Goal: Task Accomplishment & Management: Manage account settings

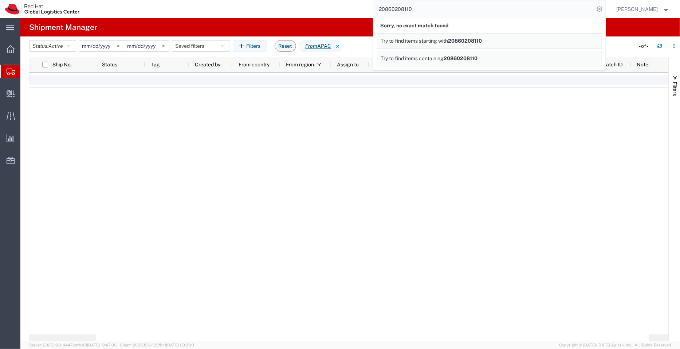
drag, startPoint x: 423, startPoint y: 12, endPoint x: 339, endPoint y: 12, distance: 83.8
click at [339, 12] on div "20860208110 Sorry, no exact match found Try to find items starting with 2086020…" at bounding box center [345, 9] width 521 height 18
click at [380, 7] on input "53595204191" at bounding box center [483, 8] width 221 height 17
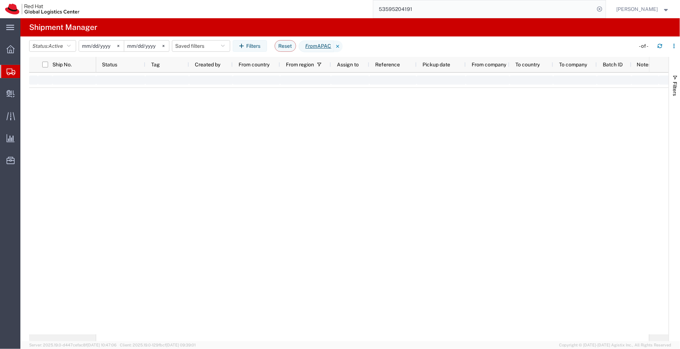
click at [420, 9] on input "53595204191" at bounding box center [483, 8] width 221 height 17
type input "5"
type input "53595204191"
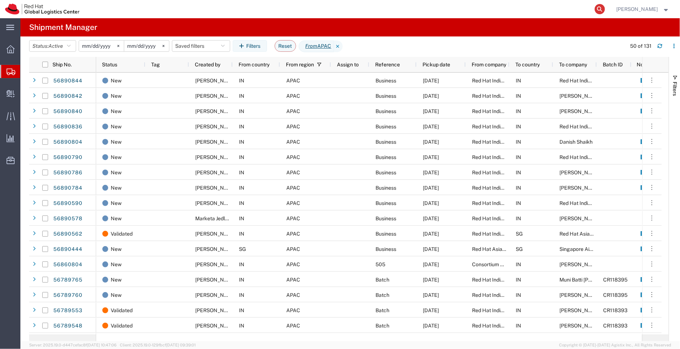
click at [598, 10] on icon at bounding box center [600, 9] width 10 height 10
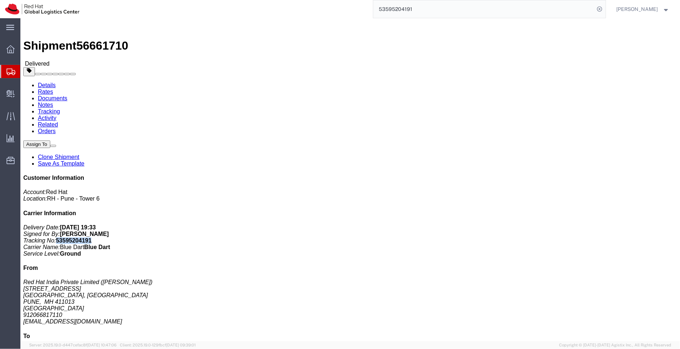
drag, startPoint x: 585, startPoint y: 107, endPoint x: 553, endPoint y: 107, distance: 32.1
click p "Delivery Date: [DATE] 19:33 Signed for By: [PERSON_NAME] Tracking No: 535952041…"
copy b "53595204191"
drag, startPoint x: 196, startPoint y: 76, endPoint x: 167, endPoint y: 76, distance: 29.5
click address "[PERSON_NAME] ([PERSON_NAME]) 36 [PERSON_NAME][GEOGRAPHIC_DATA] - 2nd Floor Opp…"
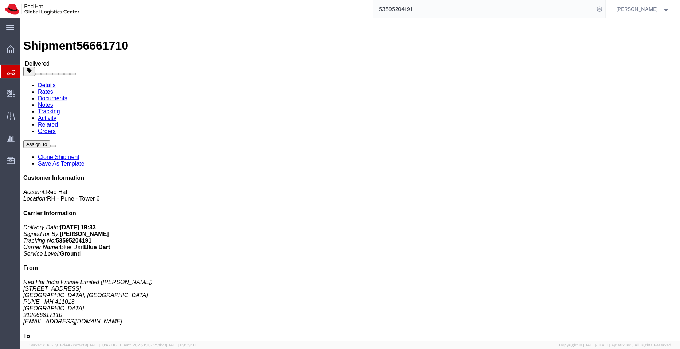
copy address "[PERSON_NAME]"
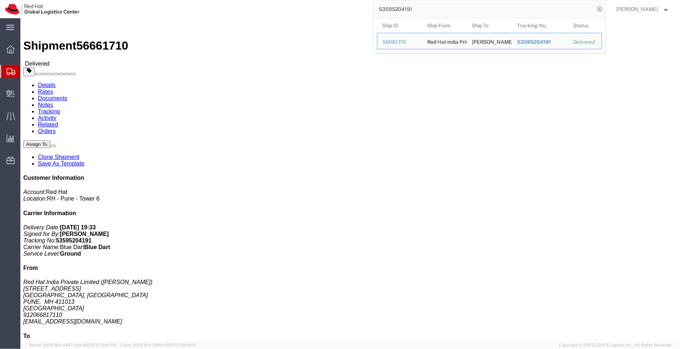
drag, startPoint x: 421, startPoint y: 7, endPoint x: 353, endPoint y: 1, distance: 68.1
click at [353, 1] on div "53595204191 Ship ID Ship From Ship To Tracking Nu. Status Ship ID 56661710 Ship…" at bounding box center [345, 9] width 521 height 18
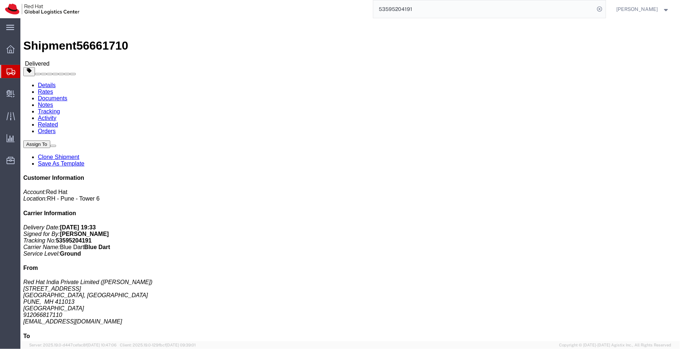
paste input "EM387345439IN"
click at [604, 11] on icon at bounding box center [600, 9] width 10 height 10
type input "EM387345439IN"
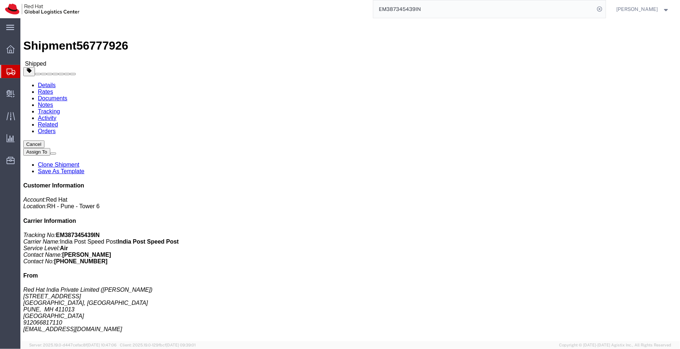
click link "Clone Shipment"
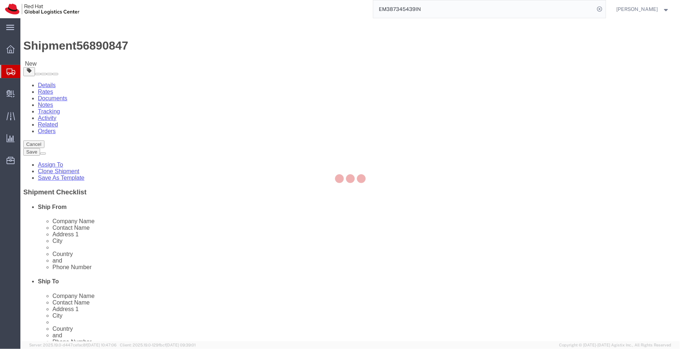
select select "38432"
select select
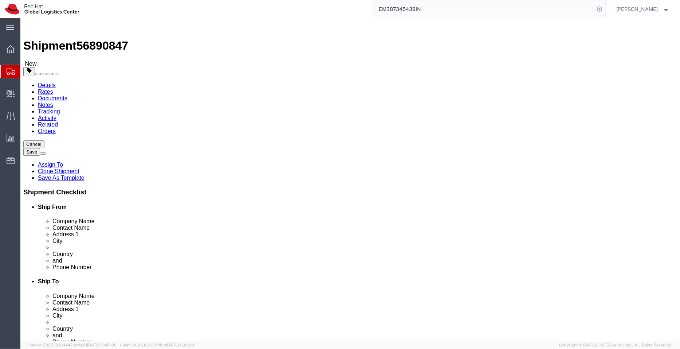
click link "ADDITIONAL INFORMATION"
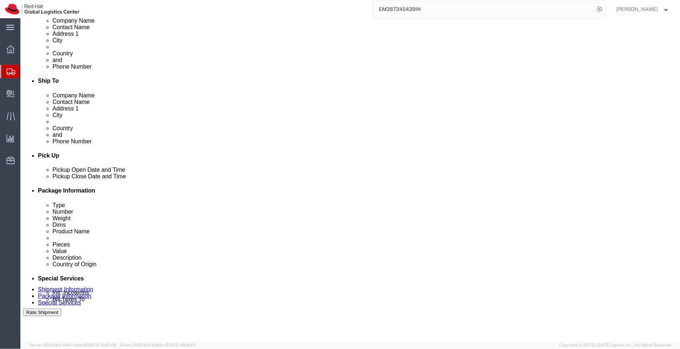
scroll to position [249, 0]
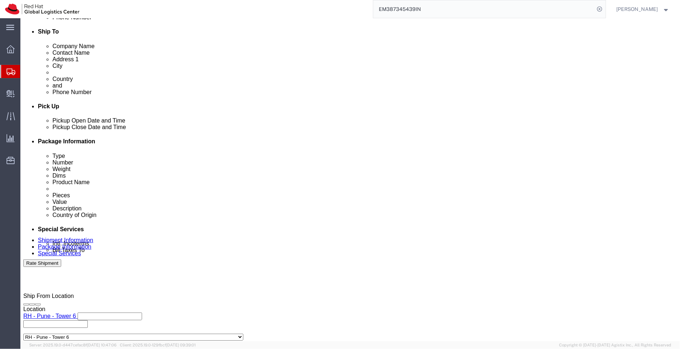
click button "button"
click icon
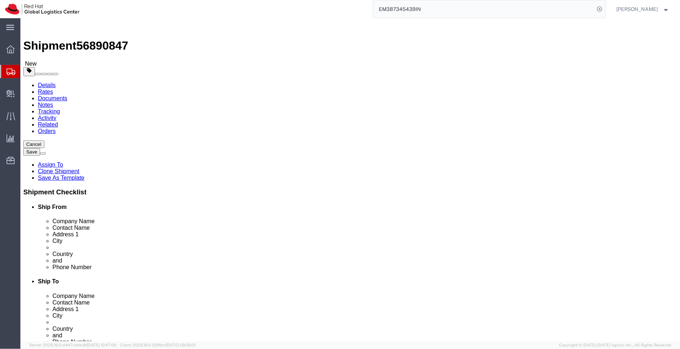
click dd "117128.00 INR"
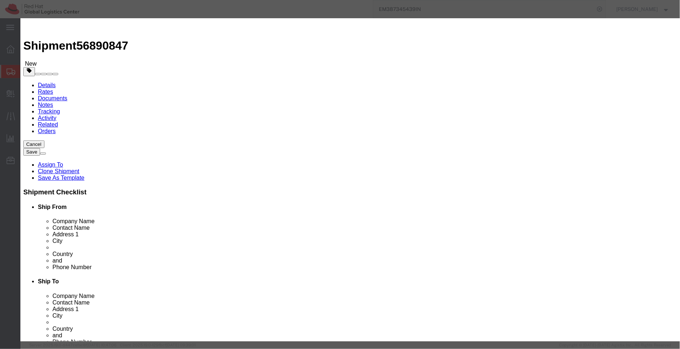
click input "T14"
type input "Laptop - LenovoT14"
drag, startPoint x: 431, startPoint y: 55, endPoint x: 368, endPoint y: 58, distance: 63.1
click div "Description PF5FSJ6Y"
click textarea "PF5FSJ6Y"
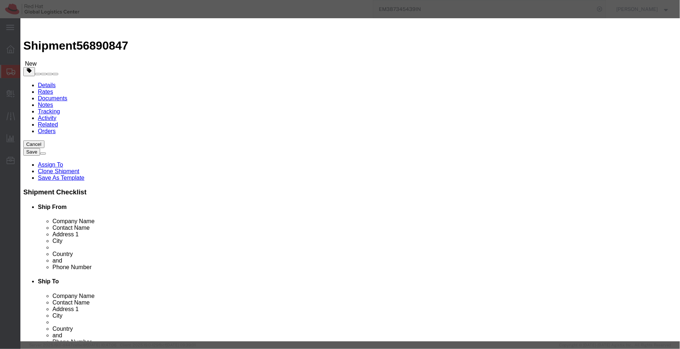
click textarea "PF5FSJ6Y"
type textarea "- Internal transfer to associate"
drag, startPoint x: 231, startPoint y: 82, endPoint x: 153, endPoint y: 68, distance: 79.9
click div "Product Name Laptop - LenovoT14 Pieces 1.00 Select Bag Barrels 100Board Feet Bo…"
type input "48350"
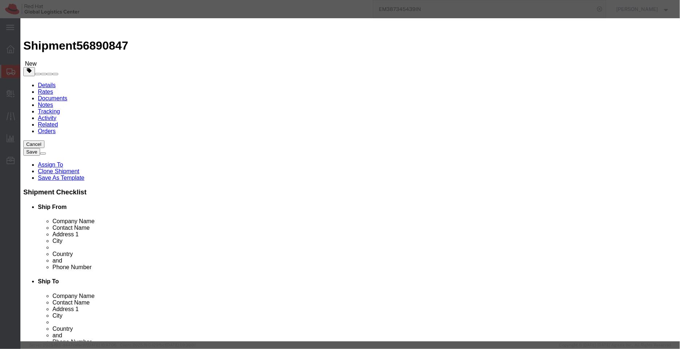
click button "Save & Close"
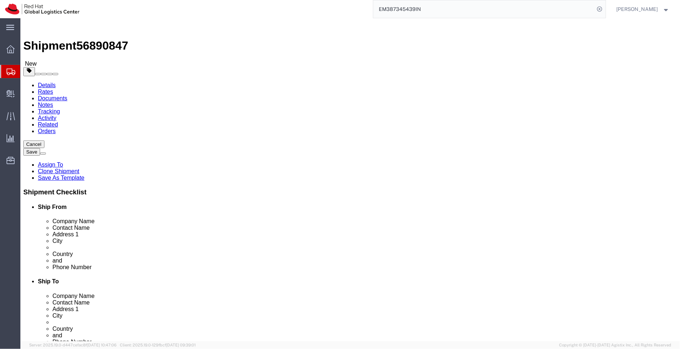
click icon
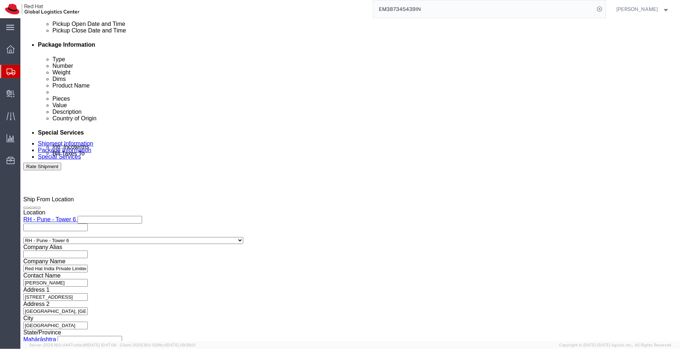
scroll to position [7, 0]
drag, startPoint x: 349, startPoint y: 79, endPoint x: 562, endPoint y: 182, distance: 236.7
click form "Shipment 56890847 New Details Rates Documents Notes Tracking Activity Related O…"
paste textarea "PF5FSJ6Y"
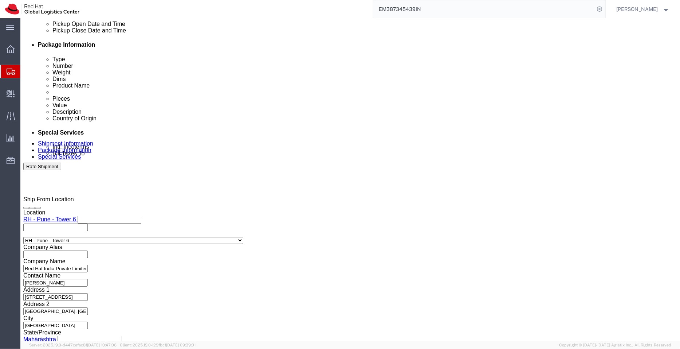
click textarea "Hardware - Laptop, Here is the web link for tracking this shipment([URL][DOMAIN…"
drag, startPoint x: 392, startPoint y: 81, endPoint x: 364, endPoint y: 80, distance: 27.7
click textarea "Hardware - Laptop, Here is the web link for tracking this shipment([URL][DOMAIN…"
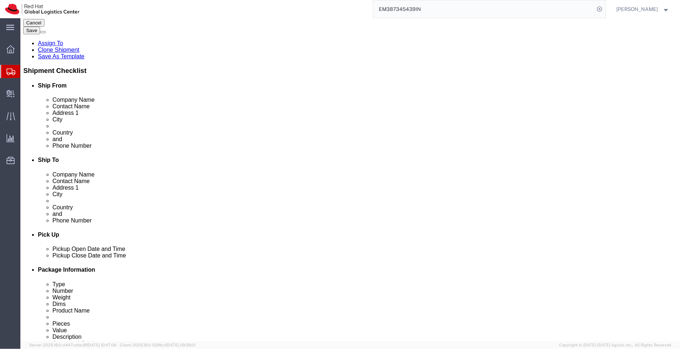
scroll to position [120, 0]
type textarea "Sl. no. PF5FSJ6Y"
click button "Rate Shipment"
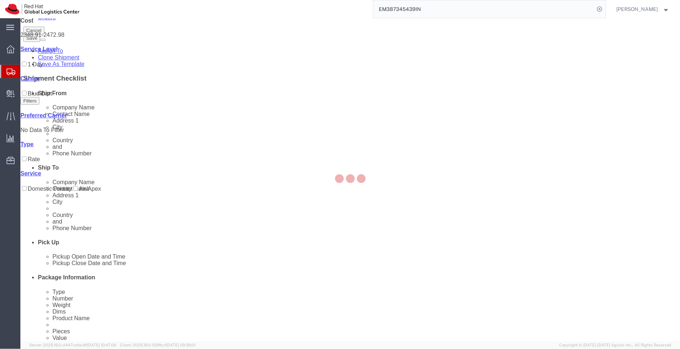
scroll to position [0, 0]
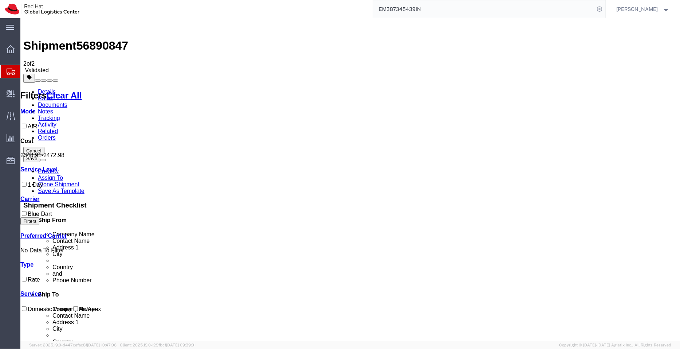
click at [41, 88] on link "Details" at bounding box center [47, 91] width 18 height 6
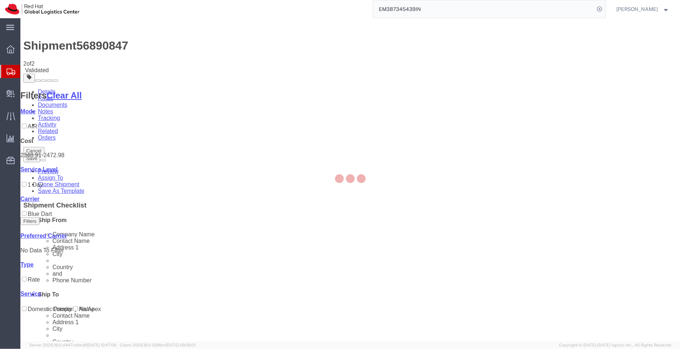
select select "38432"
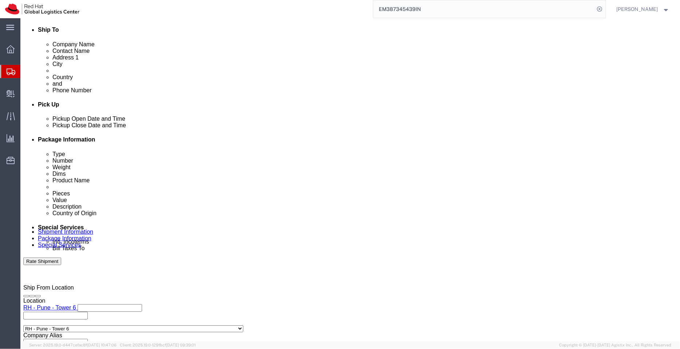
scroll to position [327, 0]
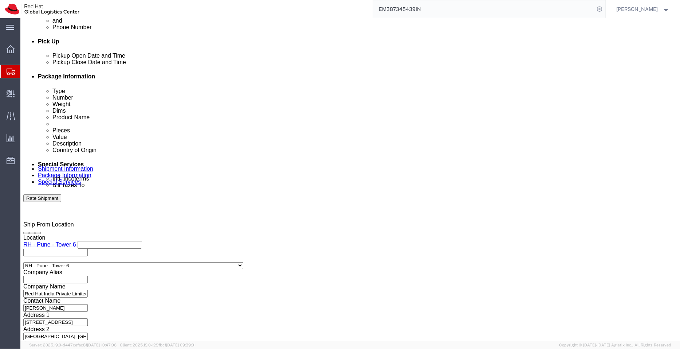
click select "Select Air Less than Truckload Multi-Leg Ocean Freight Rail Small Parcel Truckl…"
select select
click select "Select Air Less than Truckload Multi-Leg Ocean Freight Rail Small Parcel Truckl…"
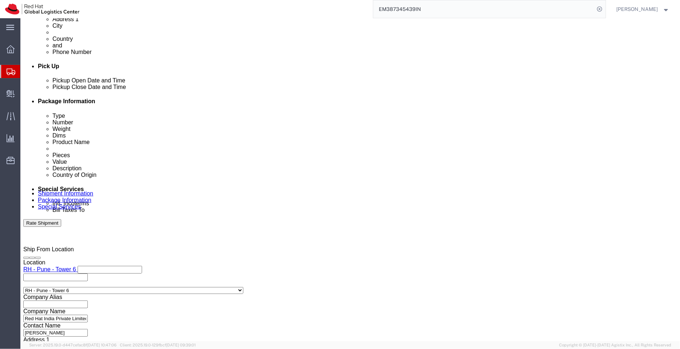
click button "Rate Shipment"
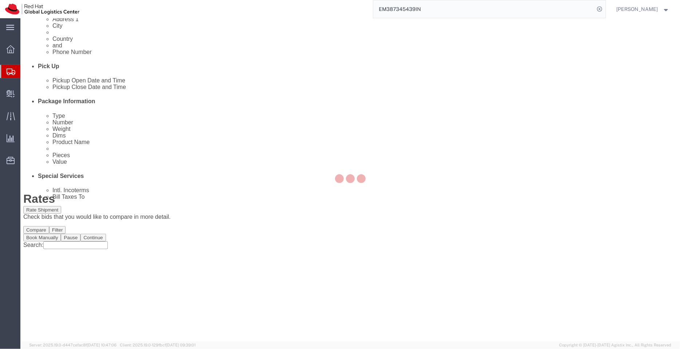
scroll to position [0, 0]
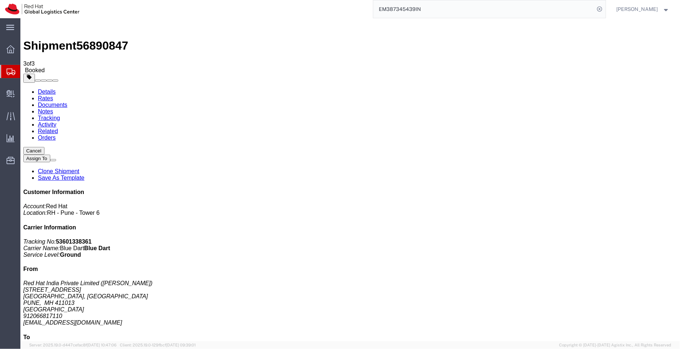
click at [41, 88] on link "Details" at bounding box center [47, 91] width 18 height 6
click link "Schedule pickup request"
click link "Documents"
click at [53, 88] on link "Details" at bounding box center [47, 91] width 18 height 6
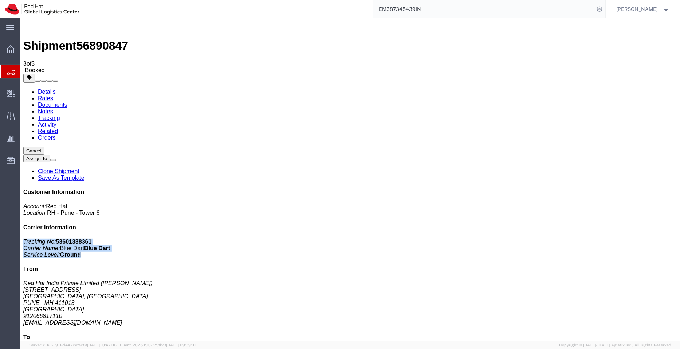
drag, startPoint x: 580, startPoint y: 107, endPoint x: 519, endPoint y: 93, distance: 63.3
click div "Customer Information Account: Red Hat Location: [GEOGRAPHIC_DATA] 6 Carrier Inf…"
copy p "Tracking No: 53601338361 Carrier Name: Blue Dart Blue Dart Service Level: Ground"
drag, startPoint x: 172, startPoint y: 77, endPoint x: 134, endPoint y: 77, distance: 37.9
click div "Ship To [PERSON_NAME] ([PERSON_NAME]) Congress Nagar, behind S.T. [GEOGRAPHIC_D…"
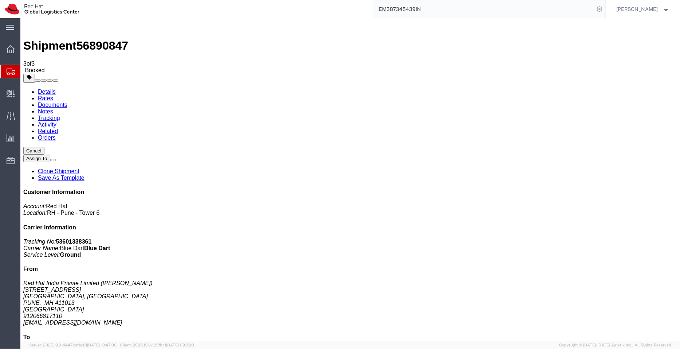
copy address "[PERSON_NAME]"
drag, startPoint x: 586, startPoint y: 94, endPoint x: 552, endPoint y: 95, distance: 33.9
click p "Tracking No: 53601338361 Carrier Name: Blue Dart Blue Dart Service Level: Ground"
copy b "53601338361"
drag, startPoint x: 329, startPoint y: 5, endPoint x: 324, endPoint y: 5, distance: 4.7
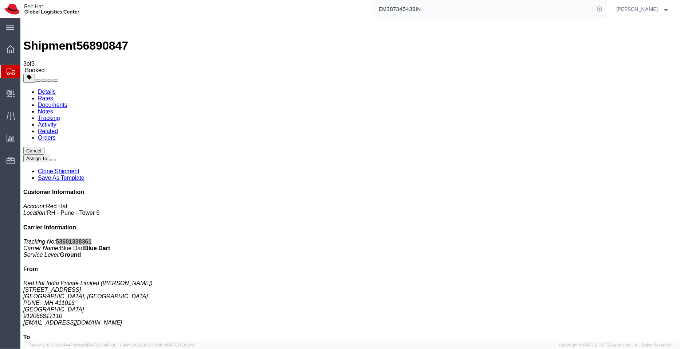
click at [324, 5] on div "EM387345439IN" at bounding box center [345, 9] width 521 height 18
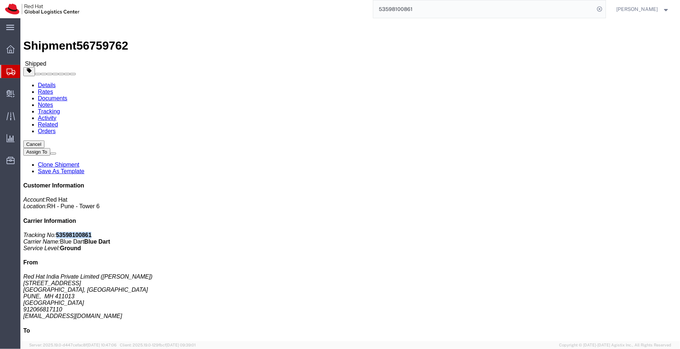
drag, startPoint x: 589, startPoint y: 95, endPoint x: 553, endPoint y: 92, distance: 35.8
click p "Tracking No: 53598100861 Carrier Name: Blue Dart Blue Dart Service Level: Ground"
copy b "53598100861"
click at [0, 0] on span "Shipment Manager" at bounding box center [0, 0] width 0 height 0
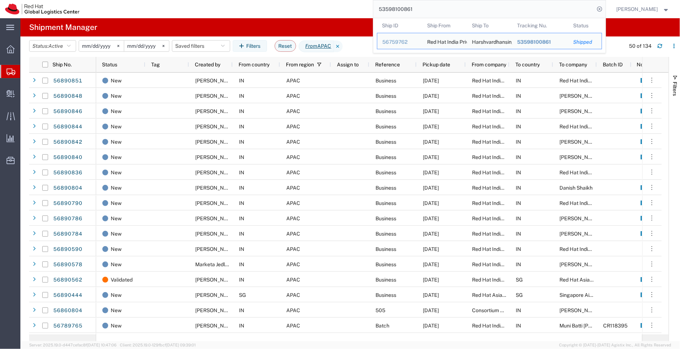
drag, startPoint x: 422, startPoint y: 8, endPoint x: 358, endPoint y: 10, distance: 64.5
click at [358, 10] on div "53598100861 Ship ID Ship From Ship To Tracking Nu. Status Ship ID 56759762 Ship…" at bounding box center [345, 9] width 521 height 18
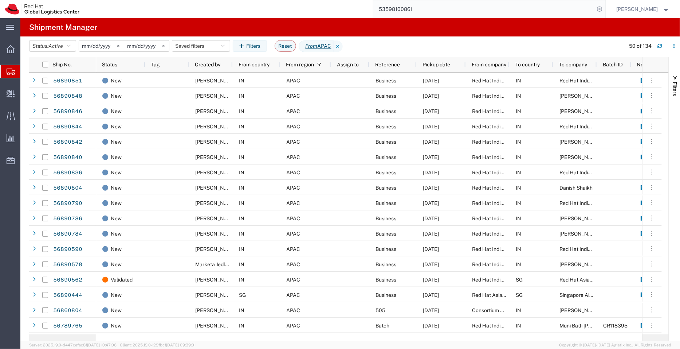
paste input "EM387345399IN"
type input "EM387345399IN"
click at [601, 10] on icon at bounding box center [600, 9] width 10 height 10
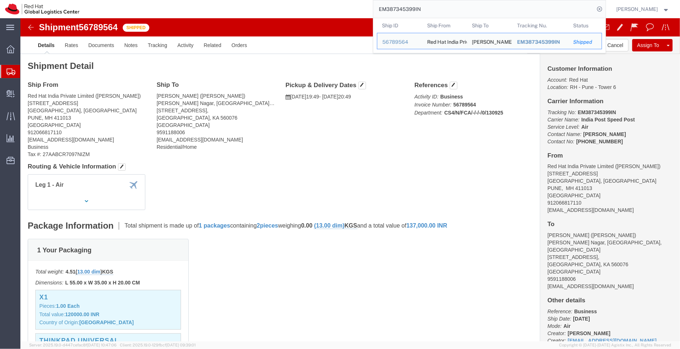
click at [0, 0] on span "Shipment Manager" at bounding box center [0, 0] width 0 height 0
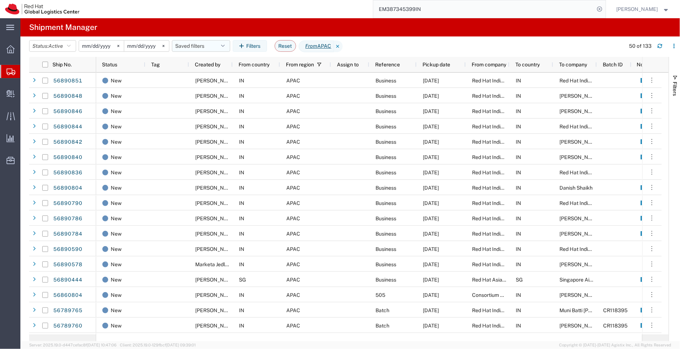
click at [196, 42] on button "Saved filters" at bounding box center [201, 46] width 58 height 12
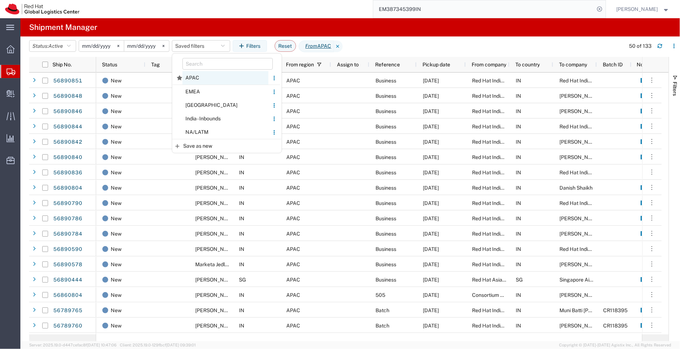
click at [197, 80] on span "APAC" at bounding box center [225, 77] width 86 height 13
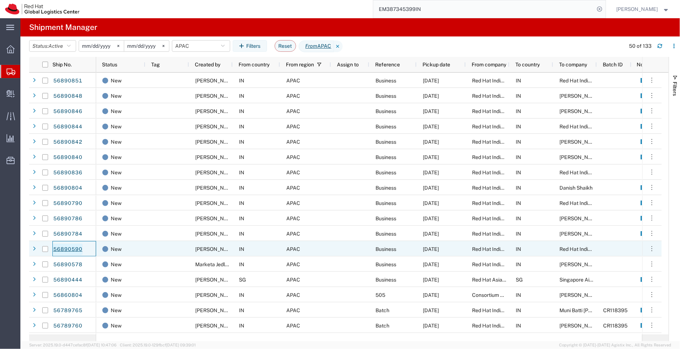
click at [75, 247] on link "56890590" at bounding box center [68, 249] width 30 height 12
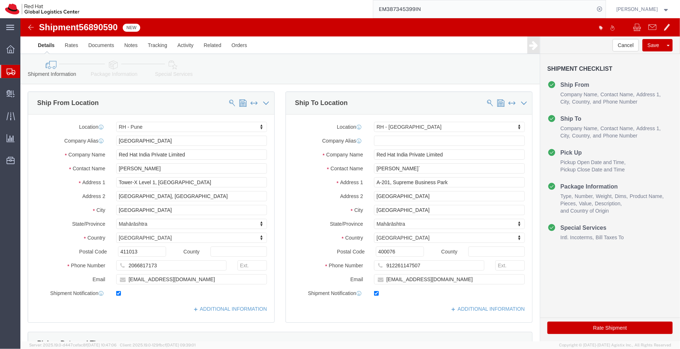
select select "38007"
select select "37986"
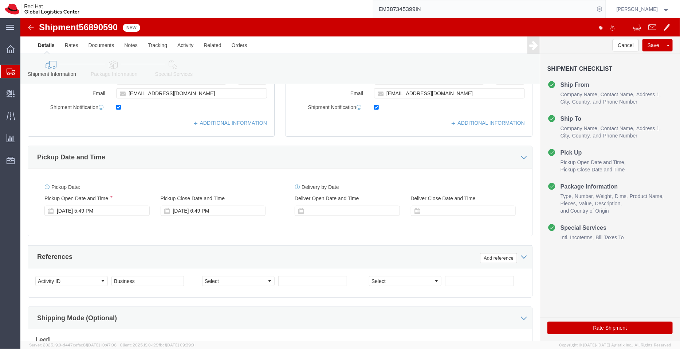
scroll to position [186, 0]
click icon
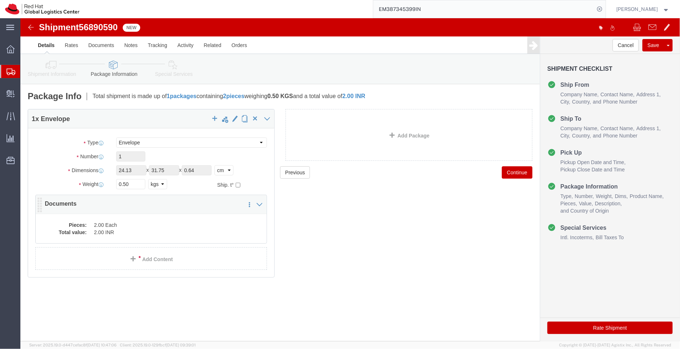
click dd "2.00 Each"
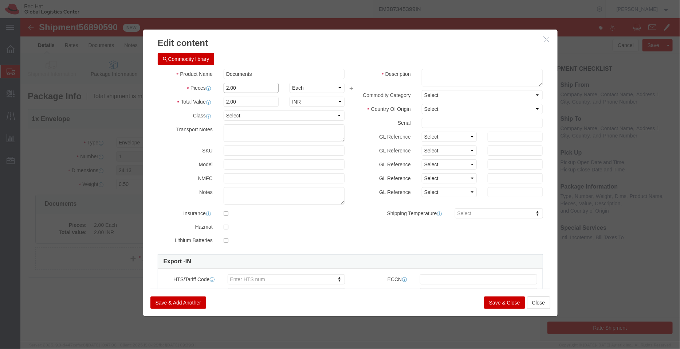
drag, startPoint x: 220, startPoint y: 68, endPoint x: 157, endPoint y: 63, distance: 63.2
click div "Product Name Documents Pieces 2.00 Select Bag Barrels 100Board Feet Bottle Box …"
type input "1"
click div "Commodity library"
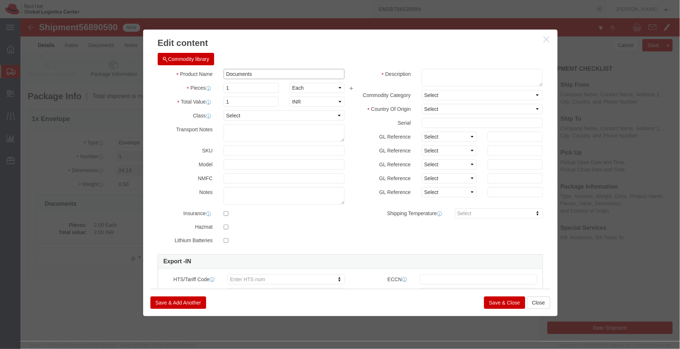
drag, startPoint x: 240, startPoint y: 58, endPoint x: 174, endPoint y: 57, distance: 65.9
click div "Product Name Documents"
click textarea
paste textarea "Documents"
type textarea "Documents"
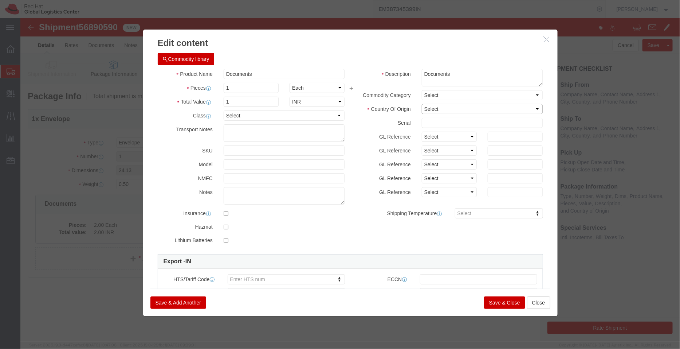
click select "Select [GEOGRAPHIC_DATA] [GEOGRAPHIC_DATA] [GEOGRAPHIC_DATA] [GEOGRAPHIC_DATA] …"
select select "IN"
click select "Select [GEOGRAPHIC_DATA] [GEOGRAPHIC_DATA] [GEOGRAPHIC_DATA] [GEOGRAPHIC_DATA] …"
click button "Save & Close"
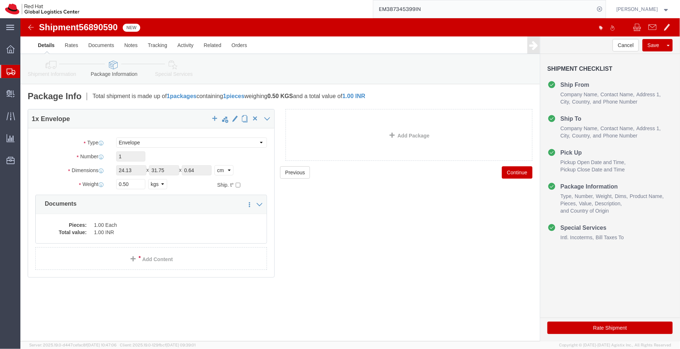
click icon
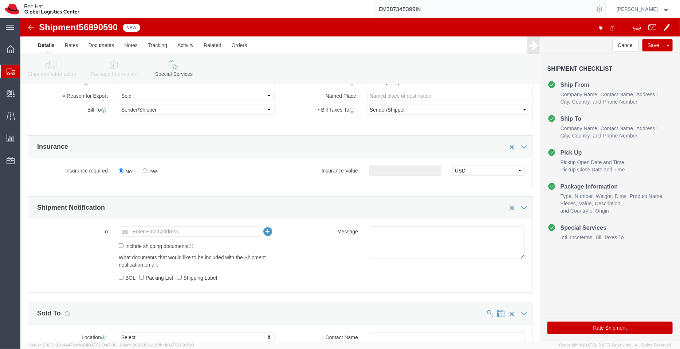
scroll to position [217, 0]
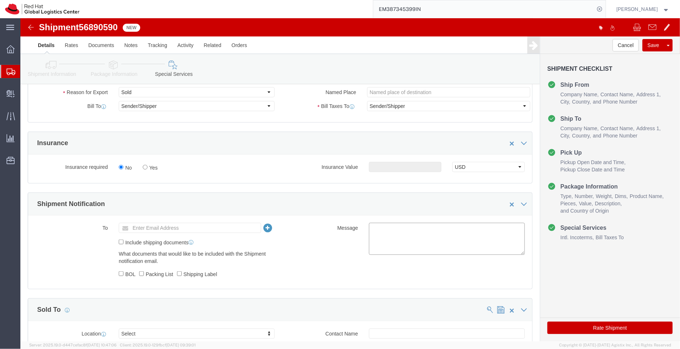
click textarea
type textarea "Documents"
click ul "Enter Email Address"
type input "[EMAIL_ADDRESS][DOMAIN_NAME]"
click button "Rate Shipment"
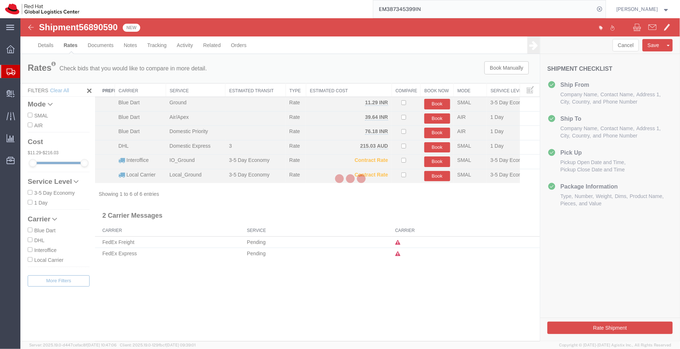
scroll to position [0, 0]
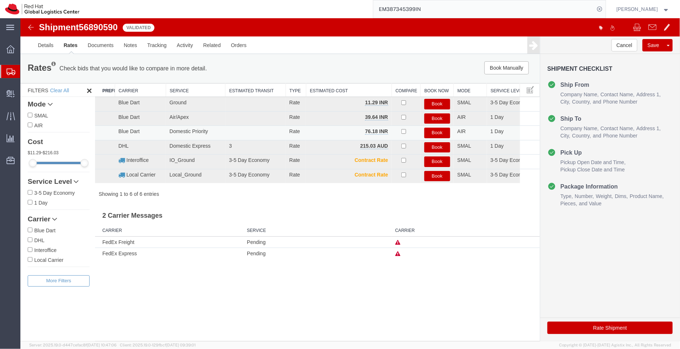
click at [437, 132] on button "Book" at bounding box center [437, 132] width 26 height 11
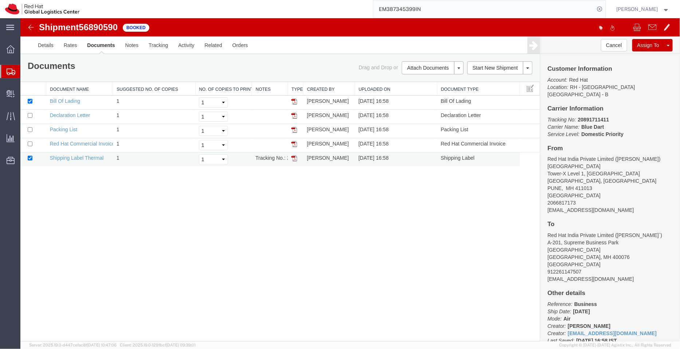
click at [295, 157] on img at bounding box center [294, 158] width 6 height 6
click at [0, 0] on span "Shipment Manager" at bounding box center [0, 0] width 0 height 0
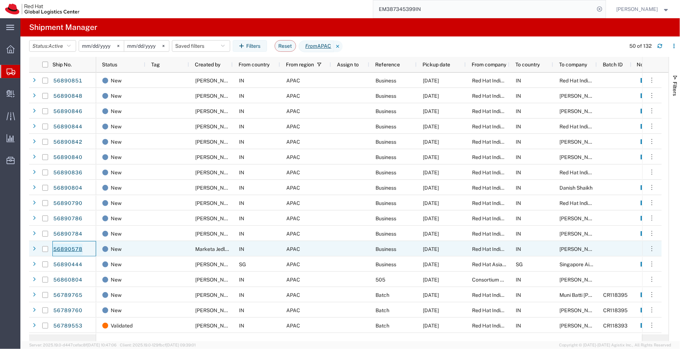
click at [67, 249] on link "56890578" at bounding box center [68, 249] width 30 height 12
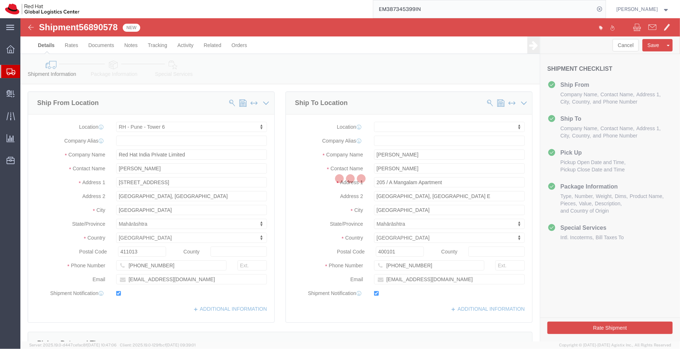
select select "38432"
select select
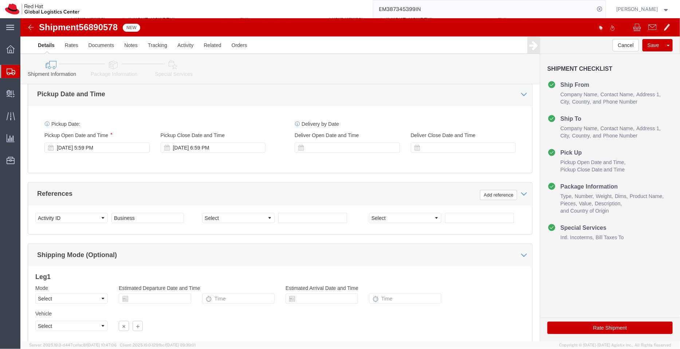
scroll to position [249, 0]
click icon
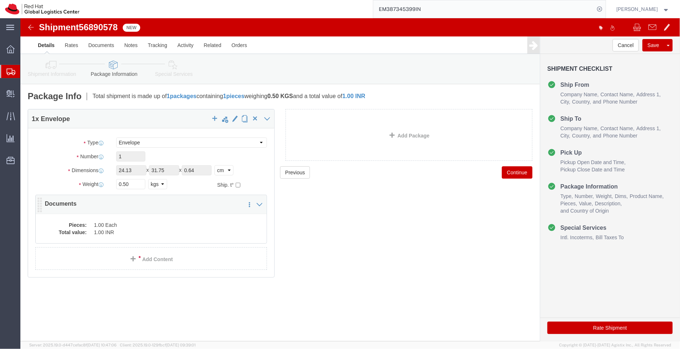
click dd "1.00 INR"
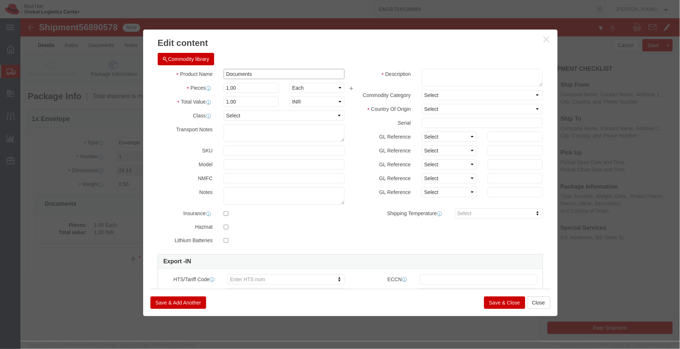
drag, startPoint x: 247, startPoint y: 56, endPoint x: 167, endPoint y: 63, distance: 80.8
click div "Product Name Documents Pieces 1.00 Select Bag Barrels 100Board Feet Bottle Box …"
click textarea
paste textarea "Documents"
type textarea "Documents"
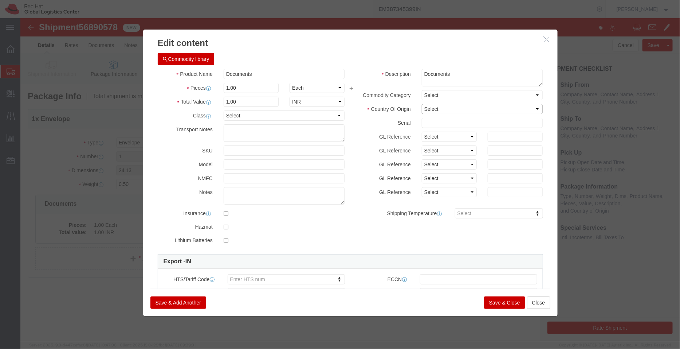
click select "Select [GEOGRAPHIC_DATA] [GEOGRAPHIC_DATA] [GEOGRAPHIC_DATA] [GEOGRAPHIC_DATA] …"
select select "IN"
click select "Select [GEOGRAPHIC_DATA] [GEOGRAPHIC_DATA] [GEOGRAPHIC_DATA] [GEOGRAPHIC_DATA] …"
click button "Save & Close"
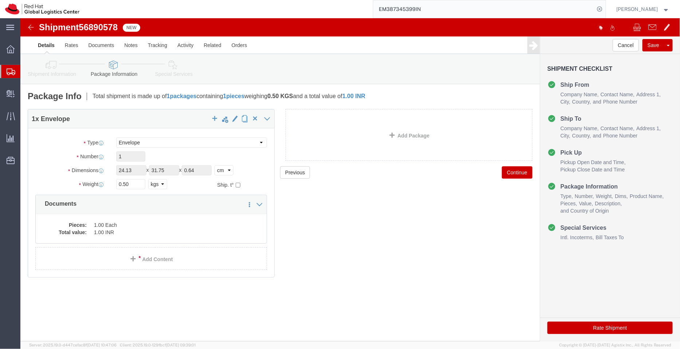
click icon
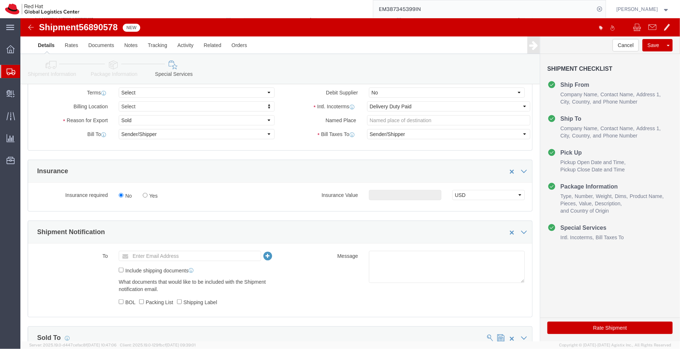
scroll to position [190, 0]
click input "text"
type input "[EMAIL_ADDRESS][DOMAIN_NAME]"
click textarea
type textarea "Documents"
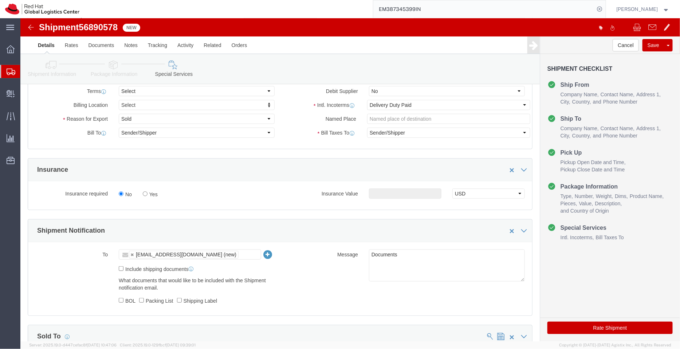
click button "Rate Shipment"
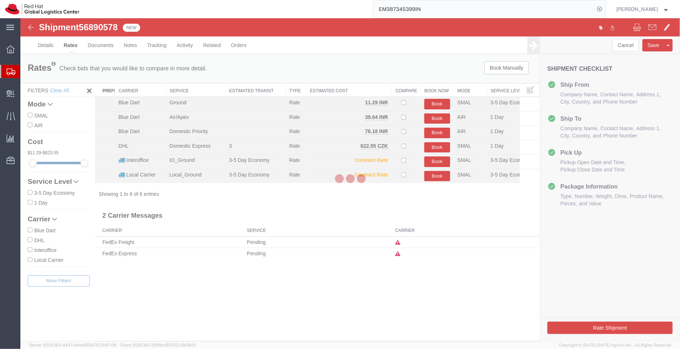
scroll to position [0, 0]
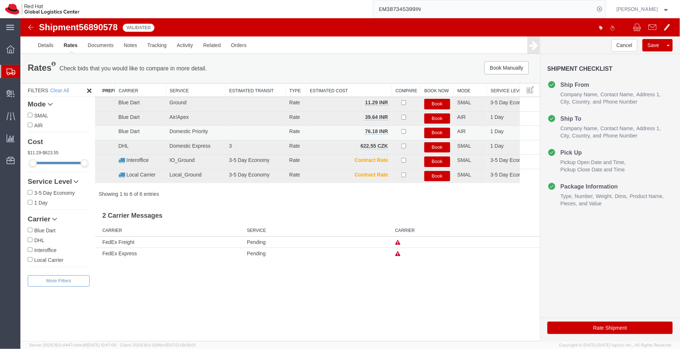
click at [439, 133] on button "Book" at bounding box center [437, 132] width 26 height 11
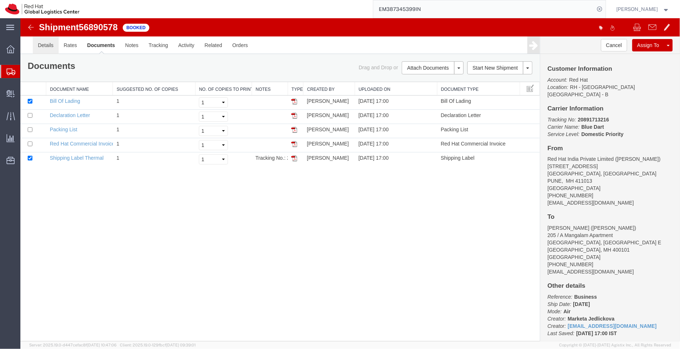
click at [48, 44] on link "Details" at bounding box center [45, 44] width 26 height 17
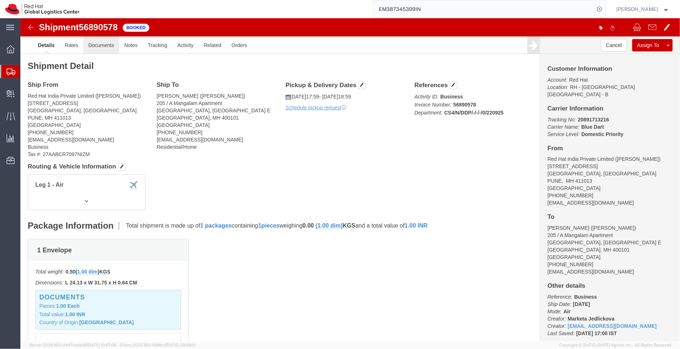
click link "Documents"
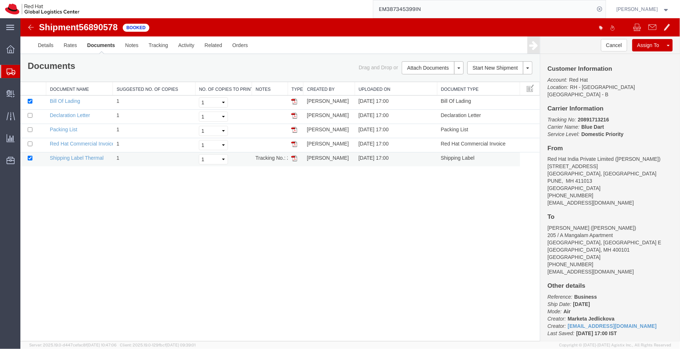
click at [295, 157] on img at bounding box center [294, 158] width 6 height 6
click at [0, 0] on span "Shipment Manager" at bounding box center [0, 0] width 0 height 0
